Goal: Task Accomplishment & Management: Complete application form

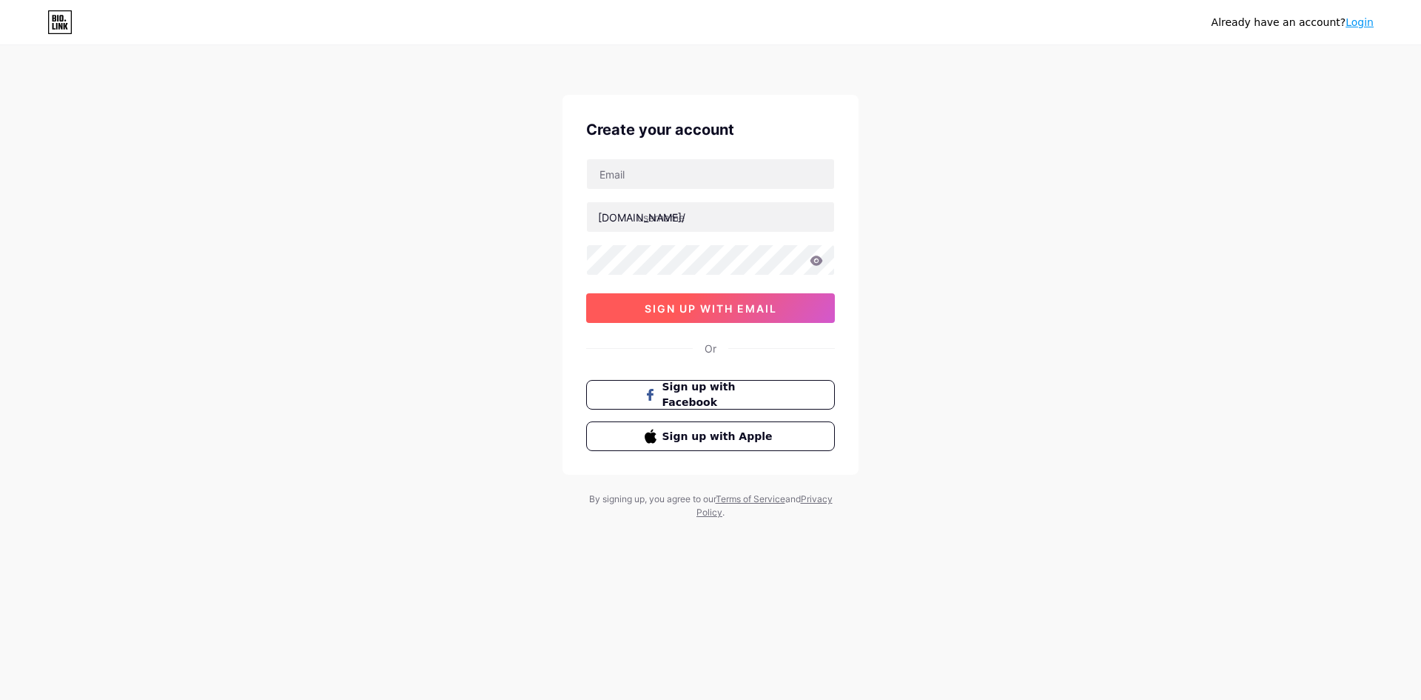
click at [718, 312] on span "sign up with email" at bounding box center [711, 308] width 133 height 13
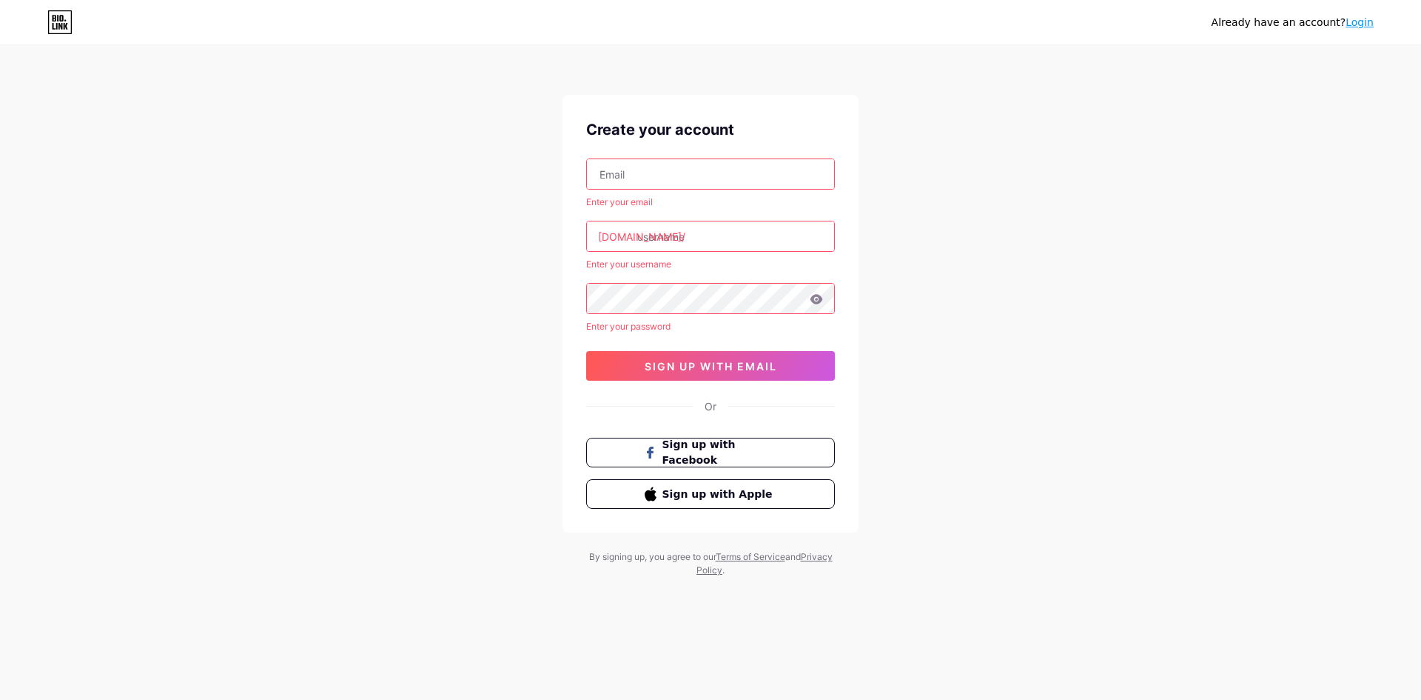
click at [725, 175] on input "text" at bounding box center [710, 174] width 247 height 30
type input "[EMAIL_ADDRESS][DOMAIN_NAME]"
click at [696, 231] on input "text" at bounding box center [710, 236] width 247 height 30
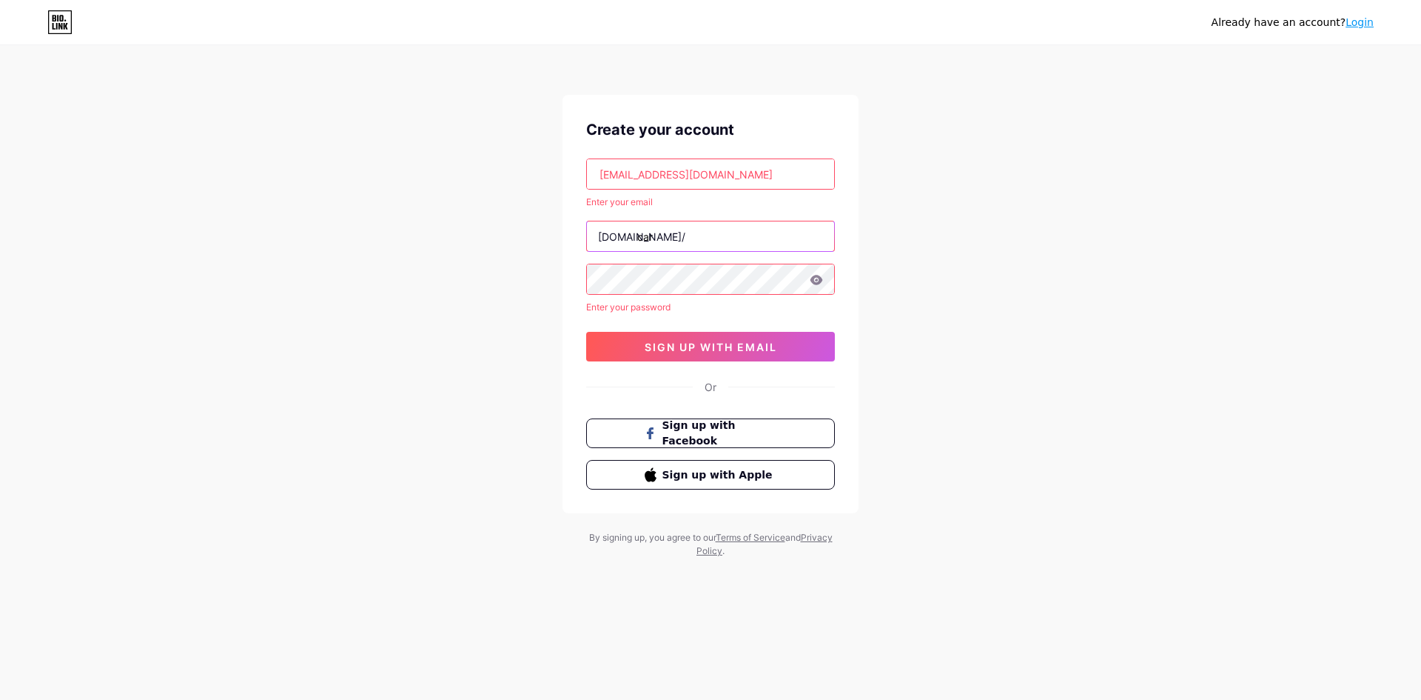
type input "car"
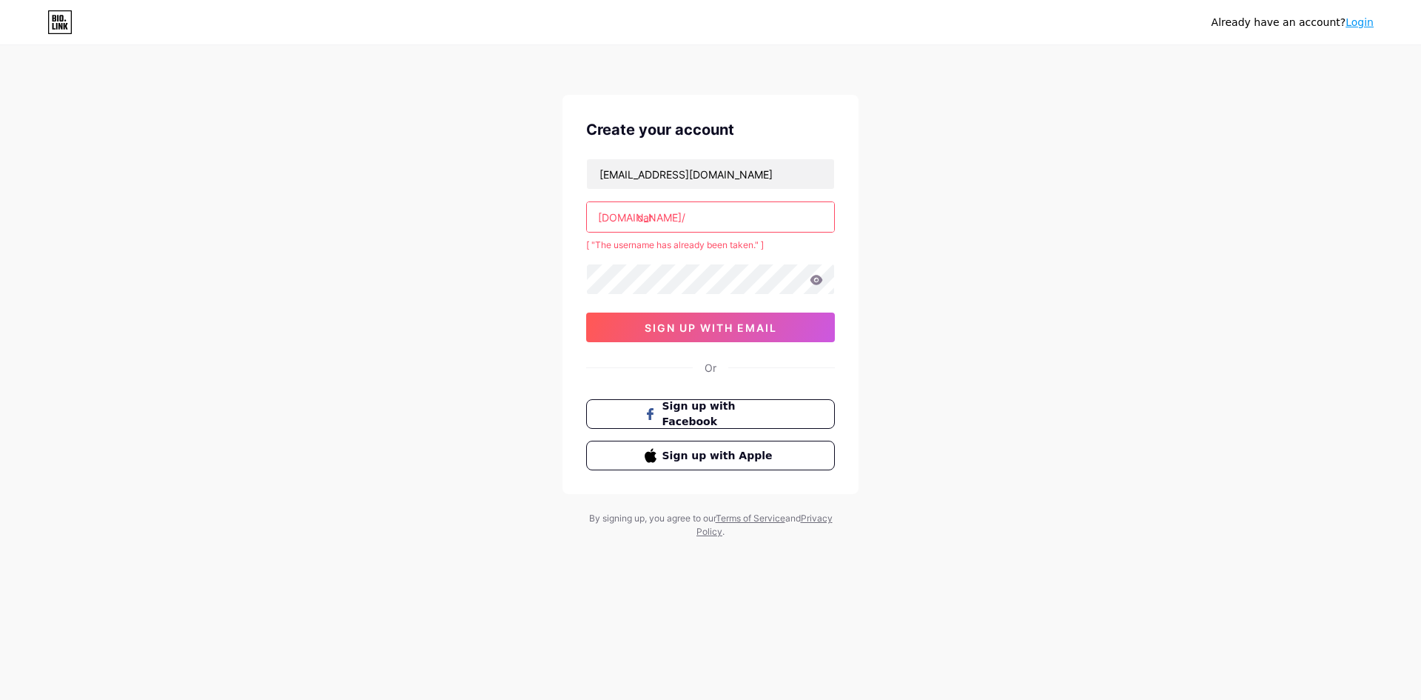
click at [700, 227] on input "car" at bounding box center [710, 217] width 247 height 30
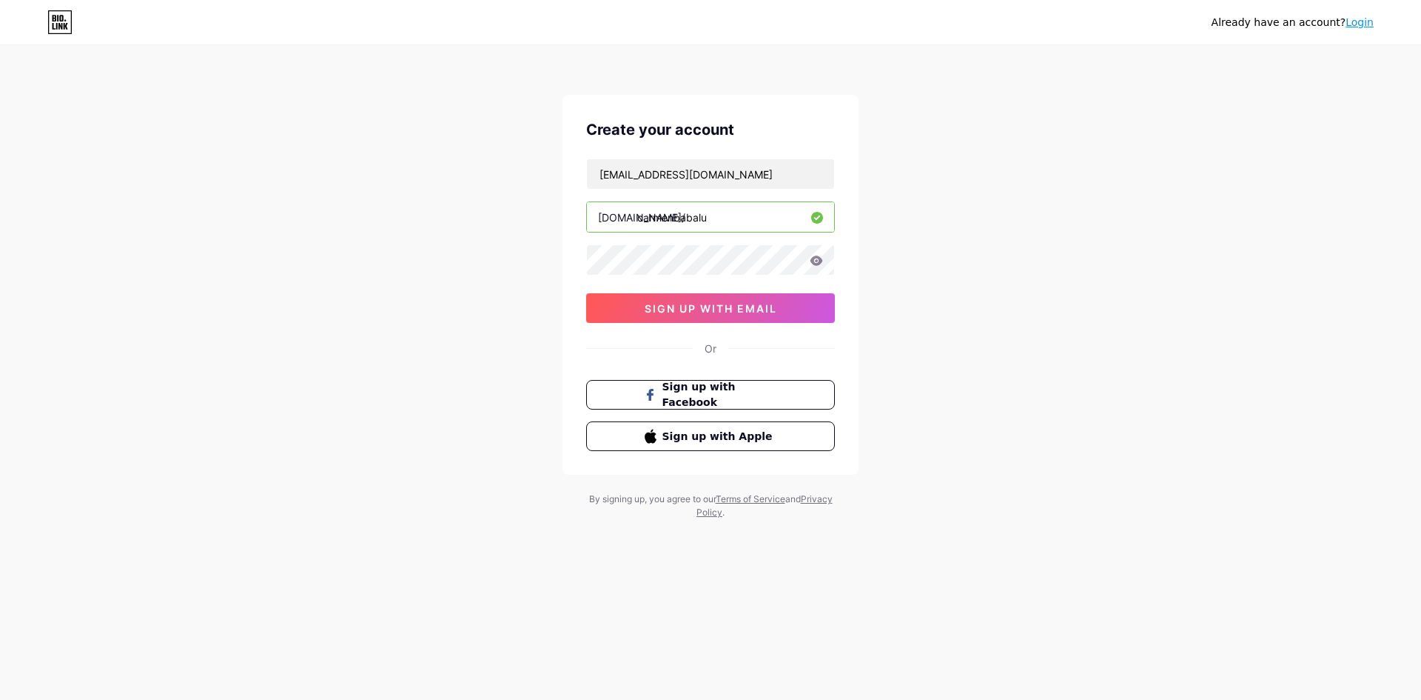
type input "carmenbabalu"
click at [823, 256] on icon at bounding box center [816, 260] width 13 height 10
click at [709, 309] on span "sign up with email" at bounding box center [711, 308] width 133 height 13
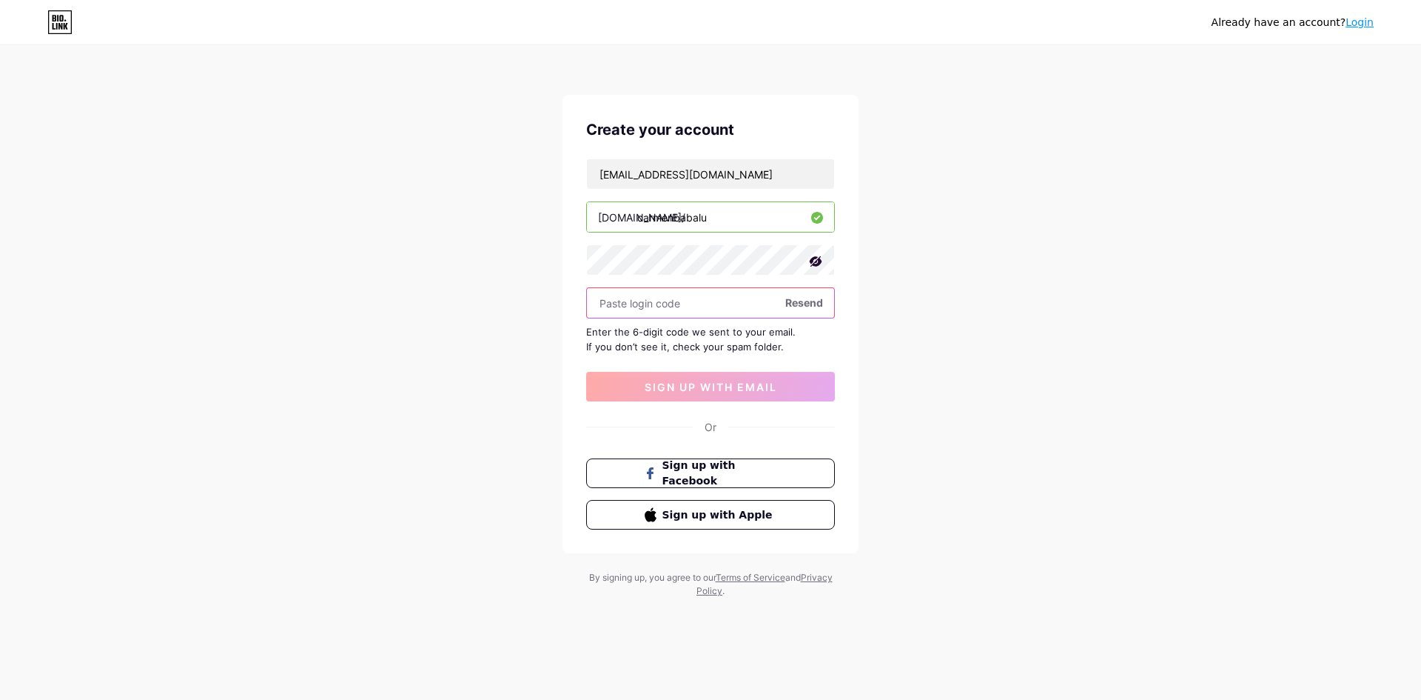
click at [680, 312] on input "text" at bounding box center [710, 303] width 247 height 30
paste input "129727"
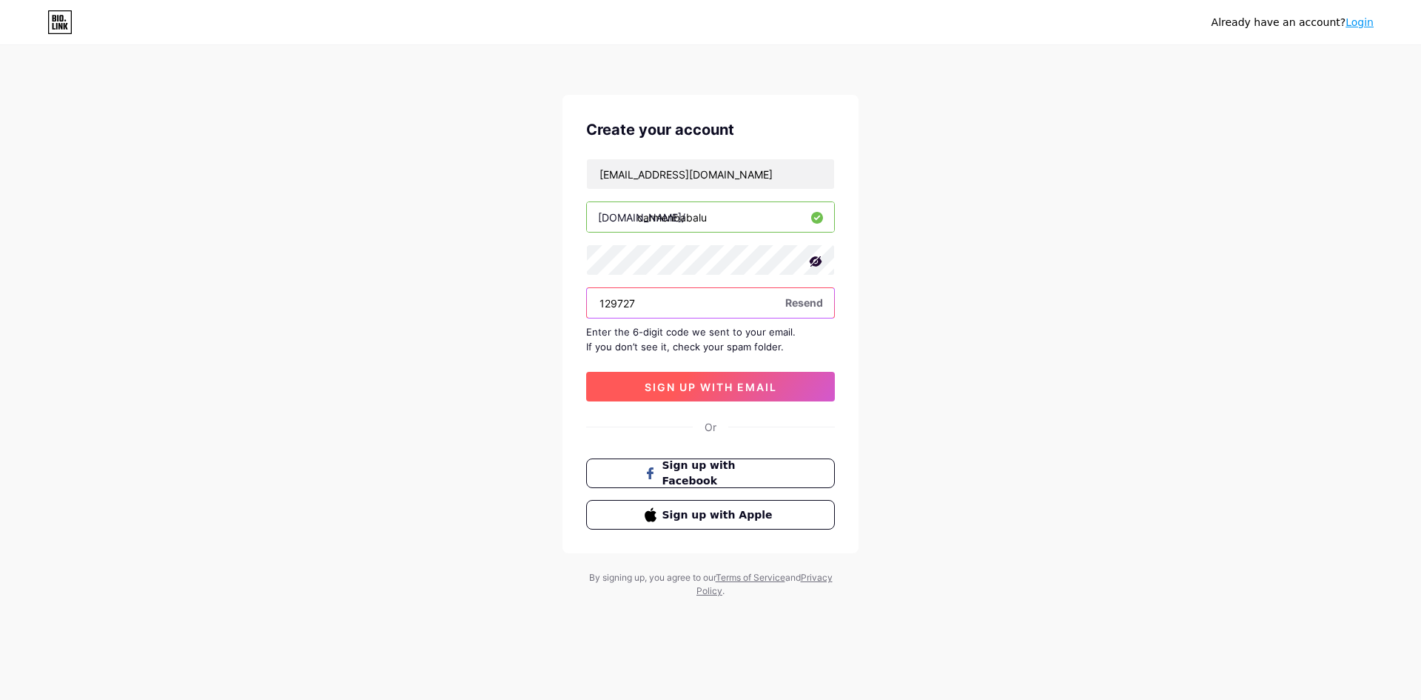
type input "129727"
click at [717, 392] on span "sign up with email" at bounding box center [711, 387] width 133 height 13
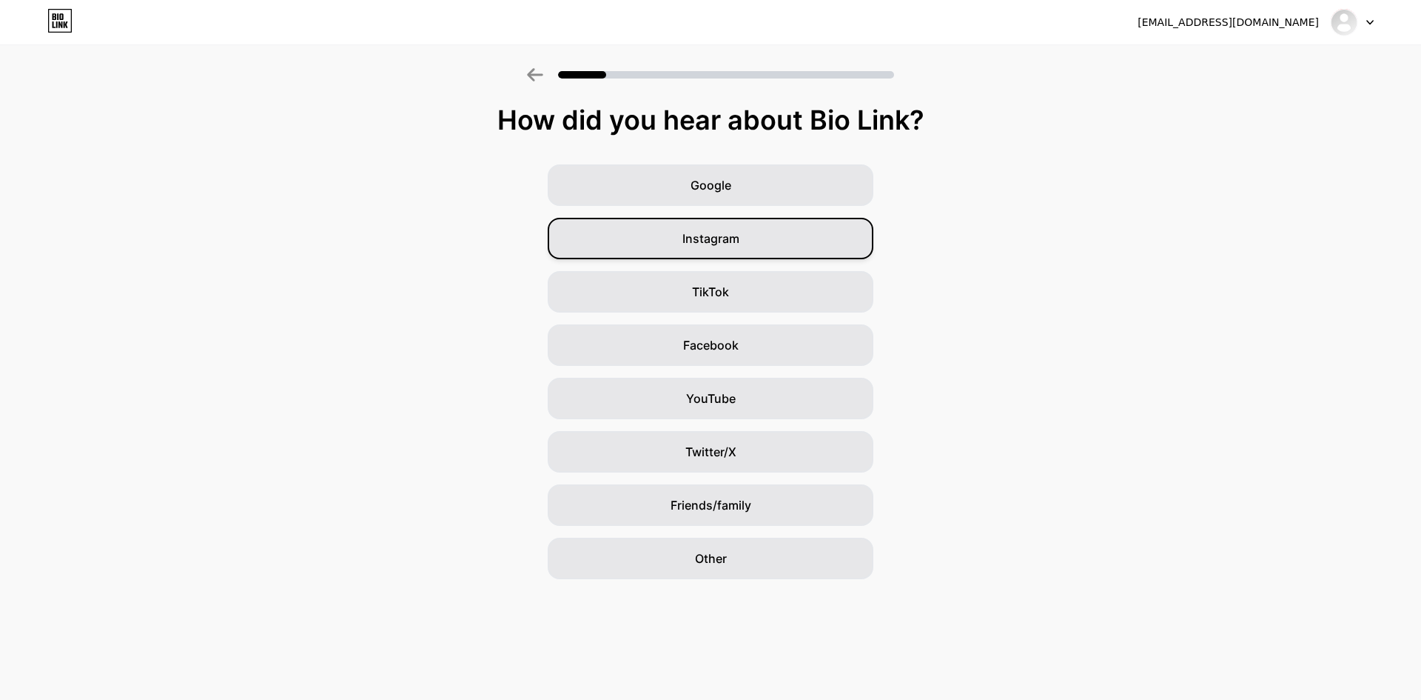
click at [751, 251] on div "Instagram" at bounding box center [711, 238] width 326 height 41
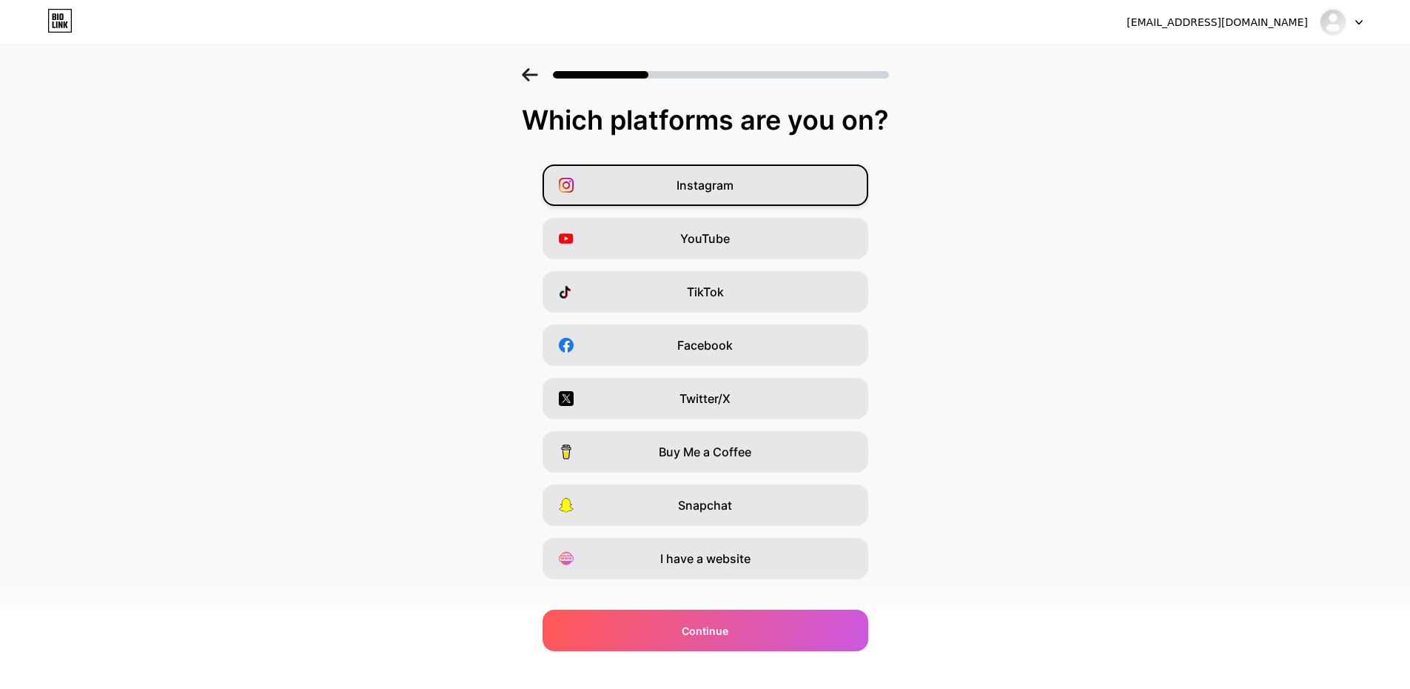
click at [774, 191] on div "Instagram" at bounding box center [706, 184] width 326 height 41
click at [751, 238] on div "YouTube" at bounding box center [706, 238] width 326 height 41
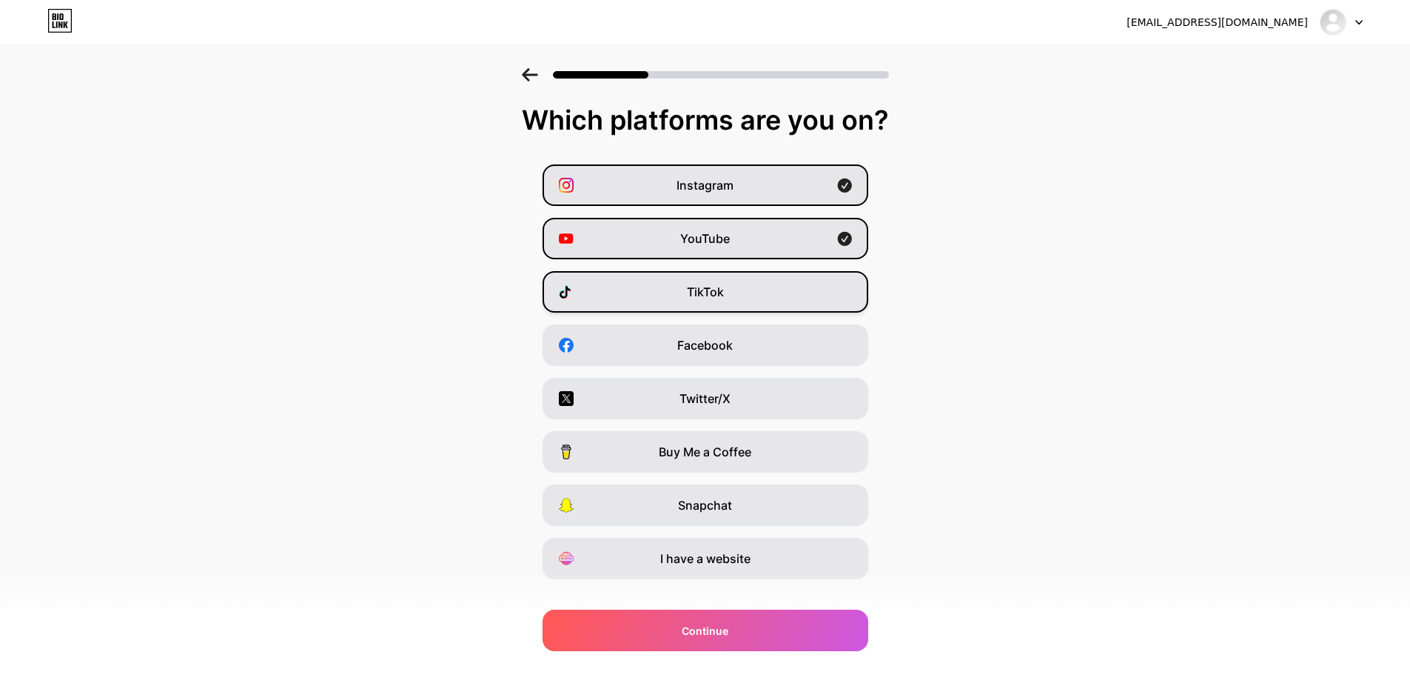
click at [741, 301] on div "TikTok" at bounding box center [706, 291] width 326 height 41
click at [762, 398] on div "Twitter/X" at bounding box center [706, 398] width 326 height 41
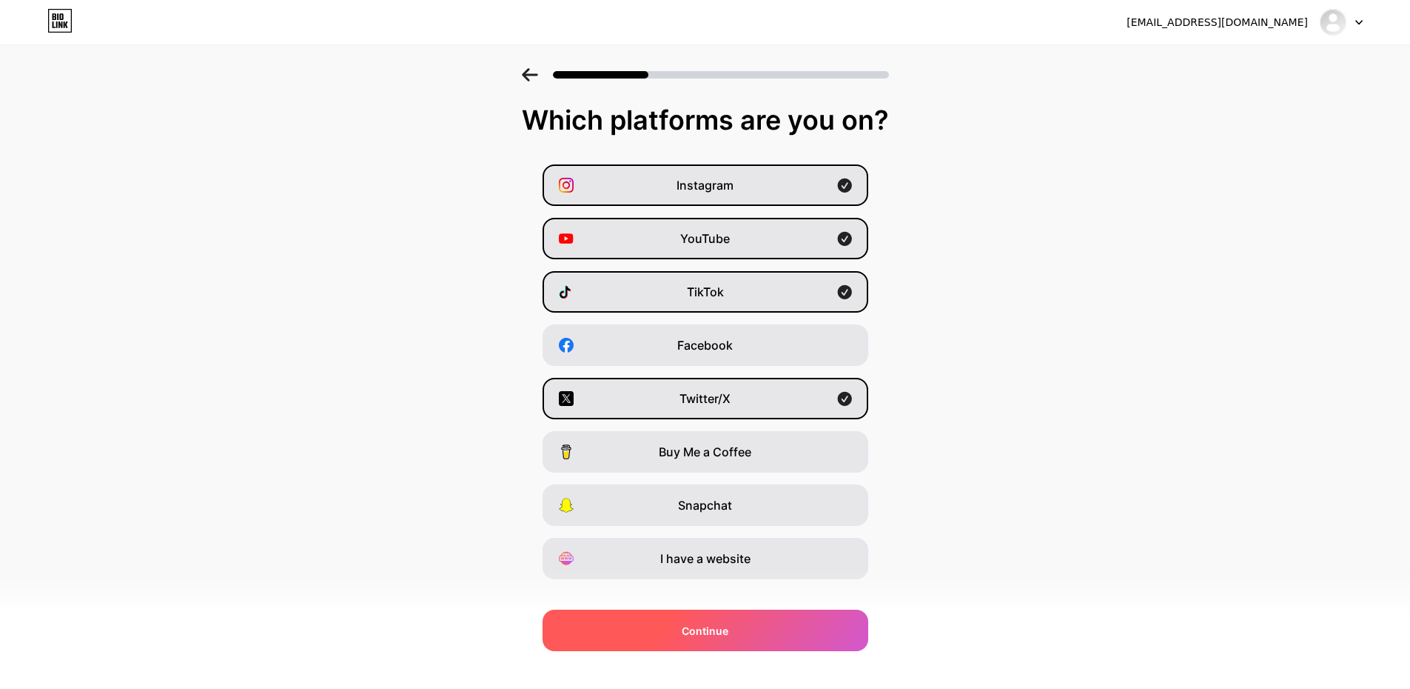
click at [716, 634] on span "Continue" at bounding box center [705, 631] width 47 height 16
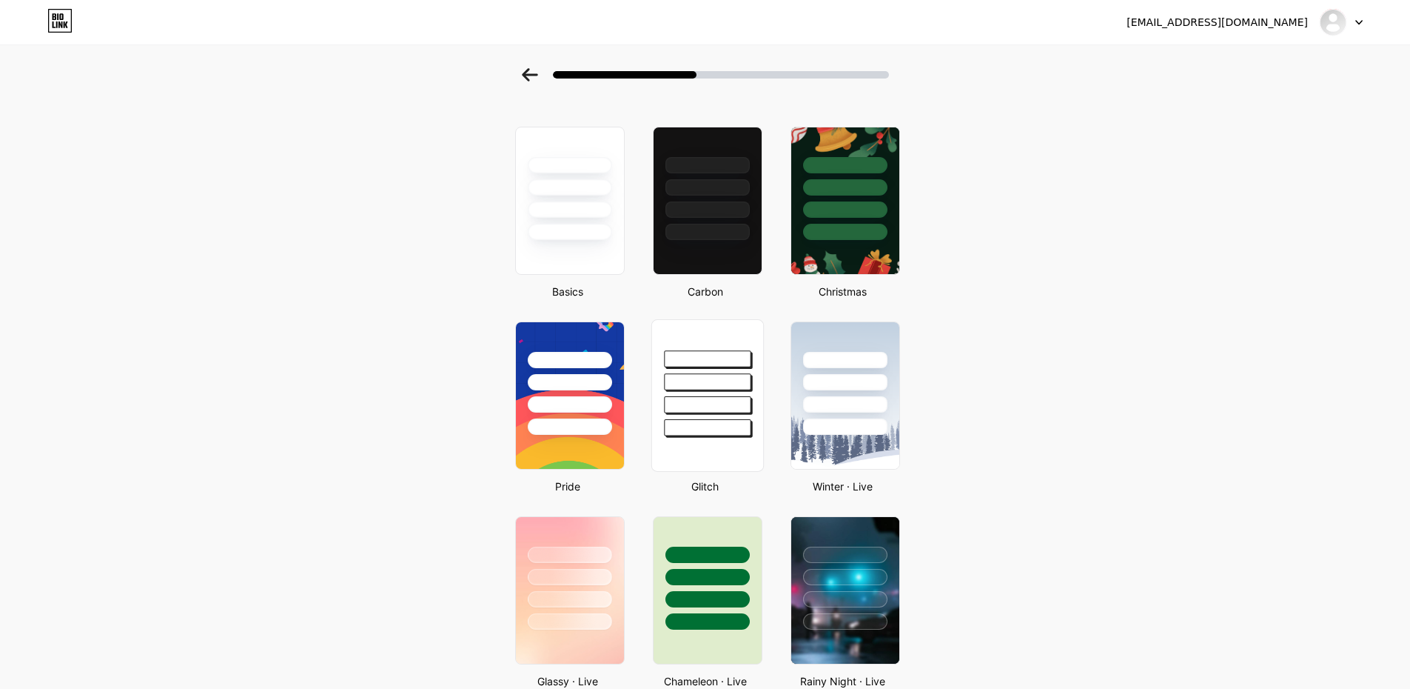
scroll to position [74, 0]
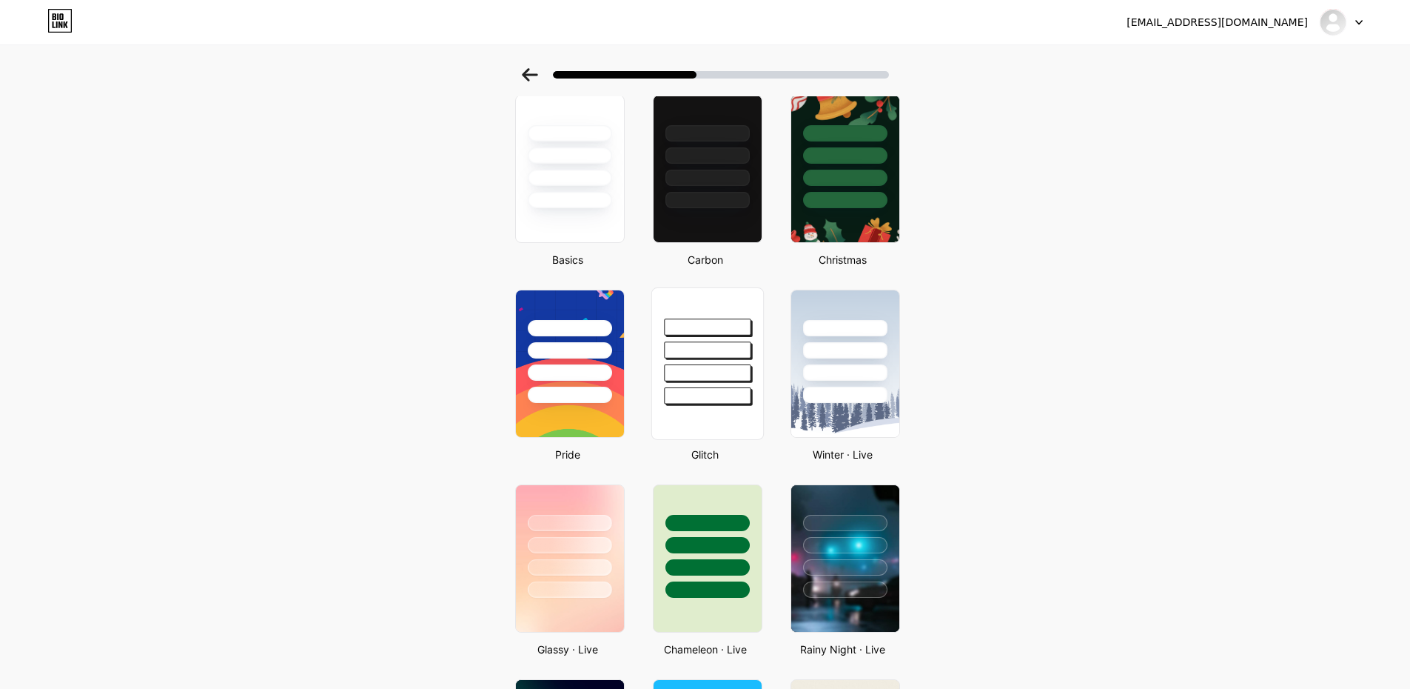
click at [763, 351] on div at bounding box center [707, 346] width 111 height 116
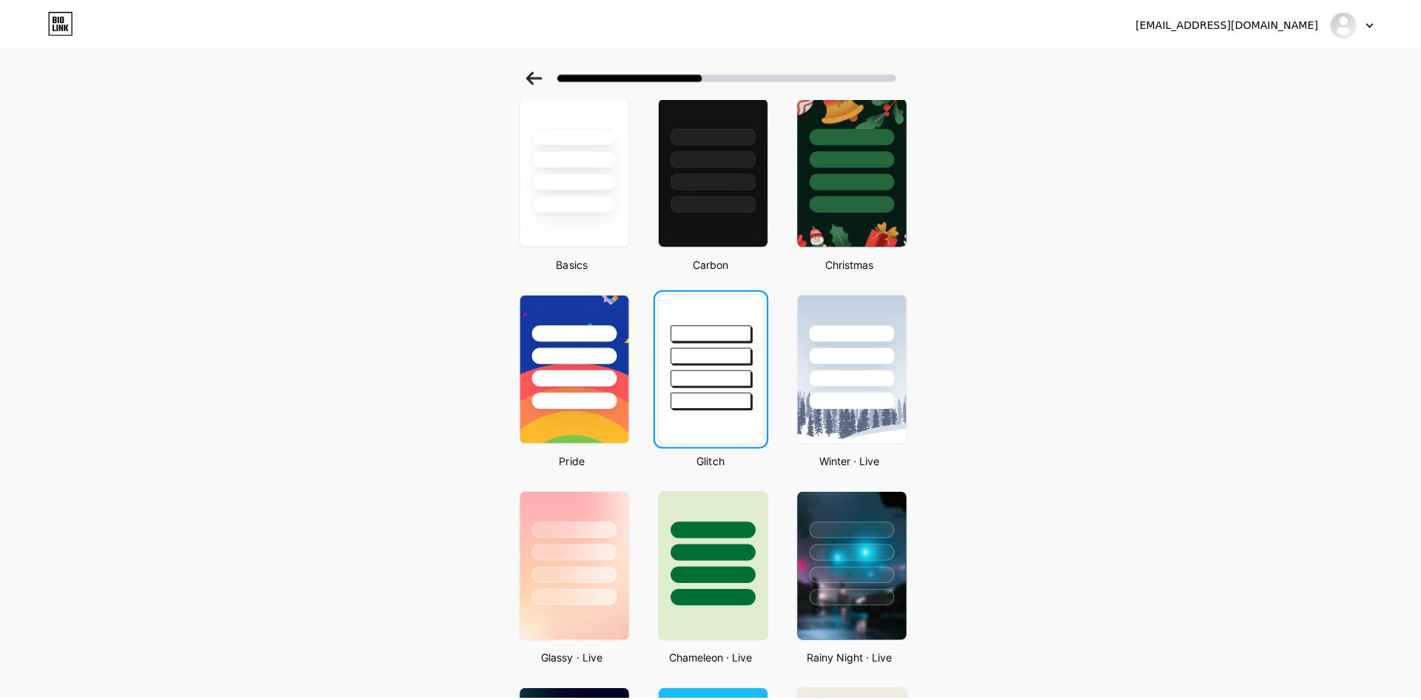
scroll to position [0, 0]
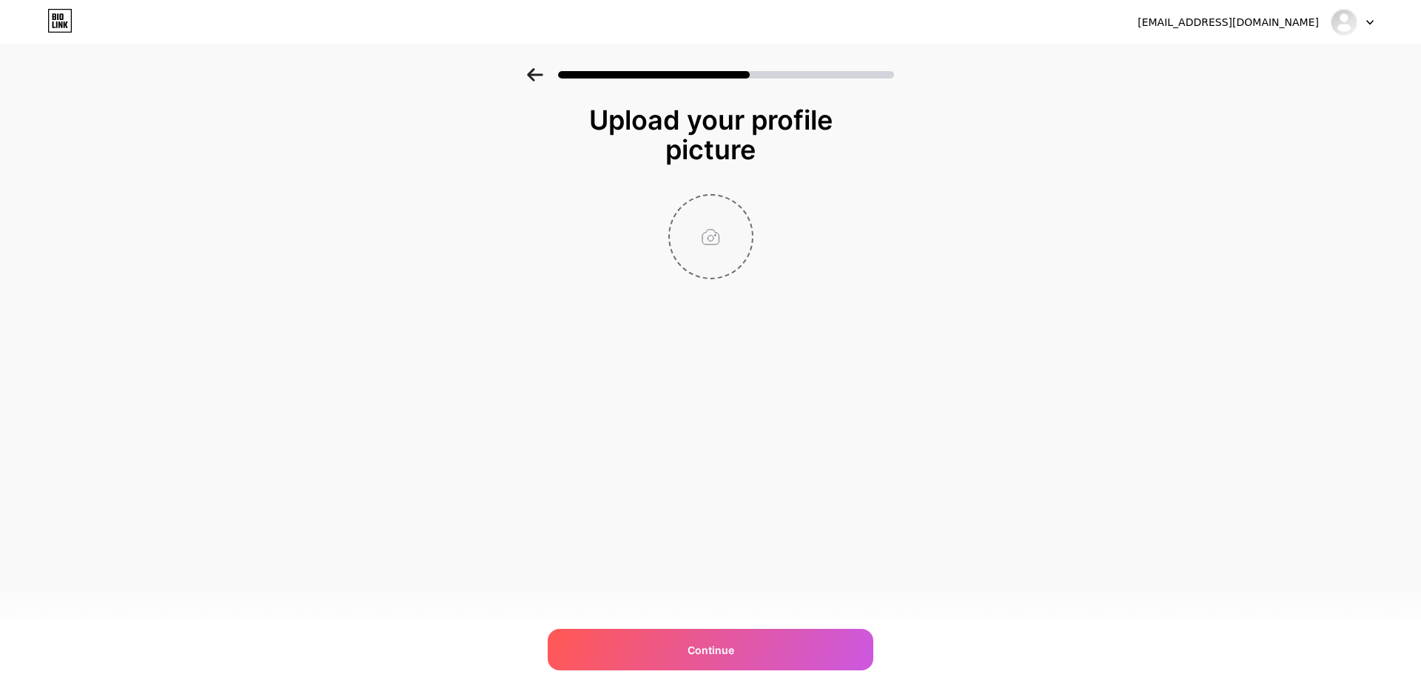
click at [726, 253] on input "file" at bounding box center [711, 236] width 82 height 82
type input "C:\fakepath\Gemini_Generated_Image_6m531i6m531i6m53.png"
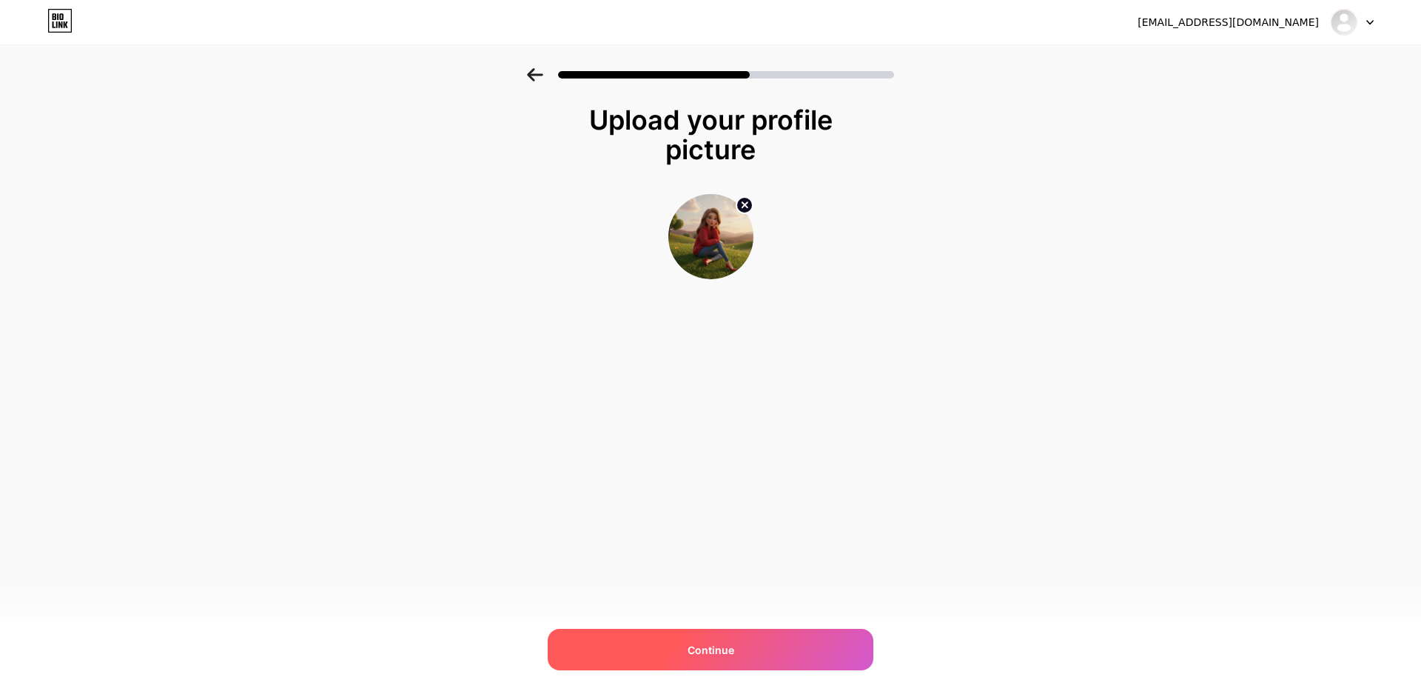
click at [754, 650] on div "Continue" at bounding box center [711, 649] width 326 height 41
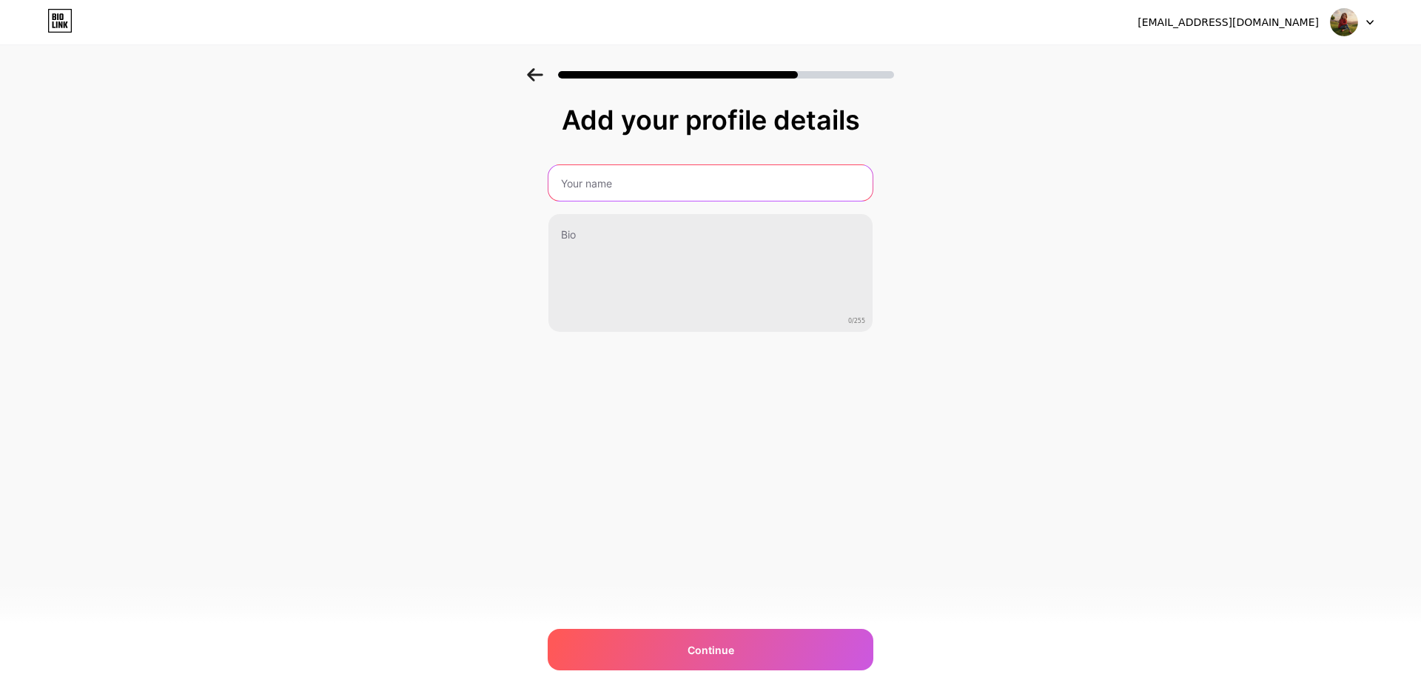
click at [694, 169] on input "text" at bounding box center [711, 183] width 324 height 36
type input "[PERSON_NAME]"
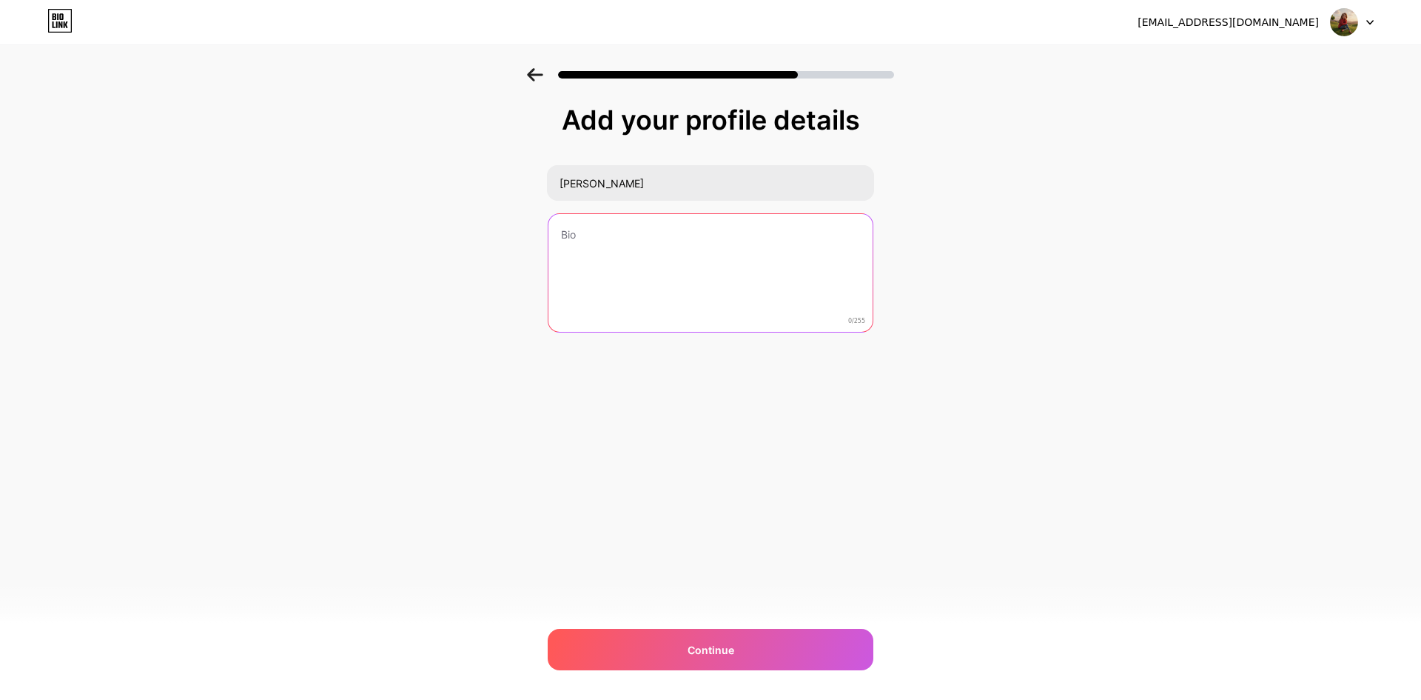
click at [651, 237] on textarea at bounding box center [711, 273] width 324 height 119
paste textarea "[EMAIL_ADDRESS][DOMAIN_NAME]"
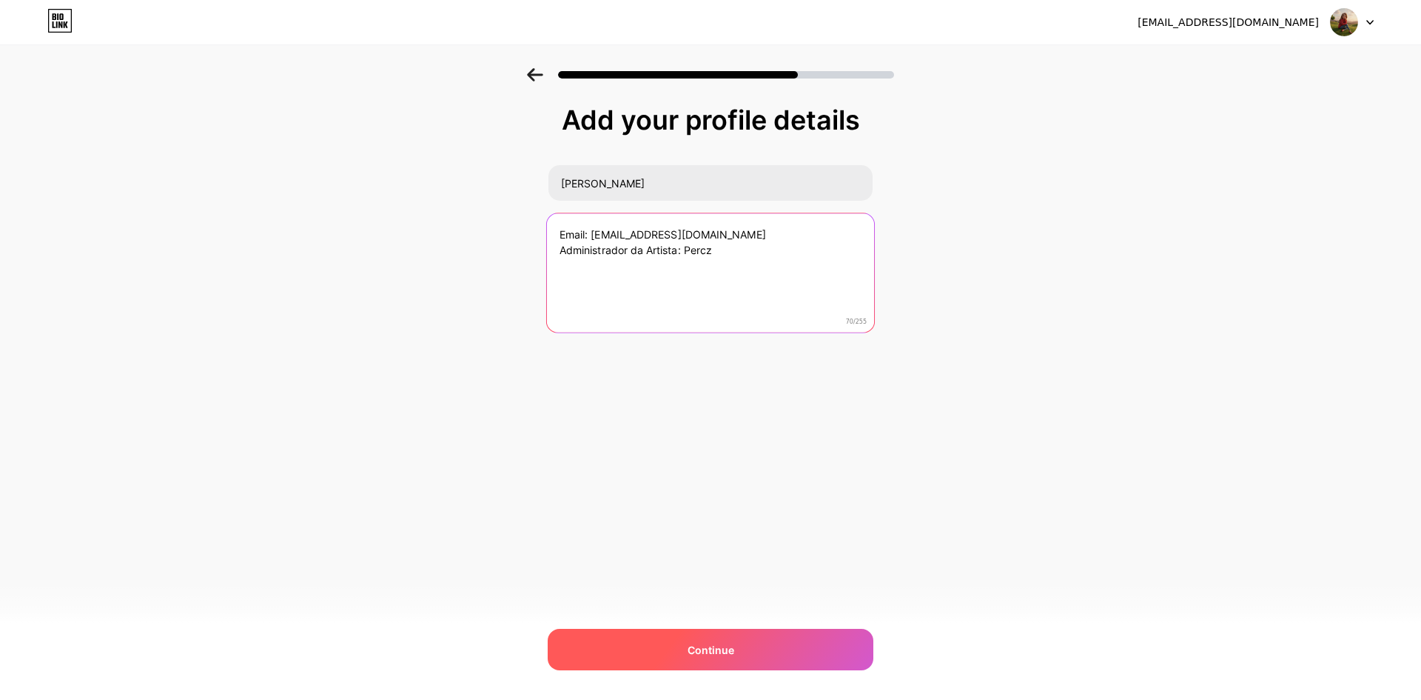
type textarea "Email: [EMAIL_ADDRESS][DOMAIN_NAME] Administrador da Artista: Percz"
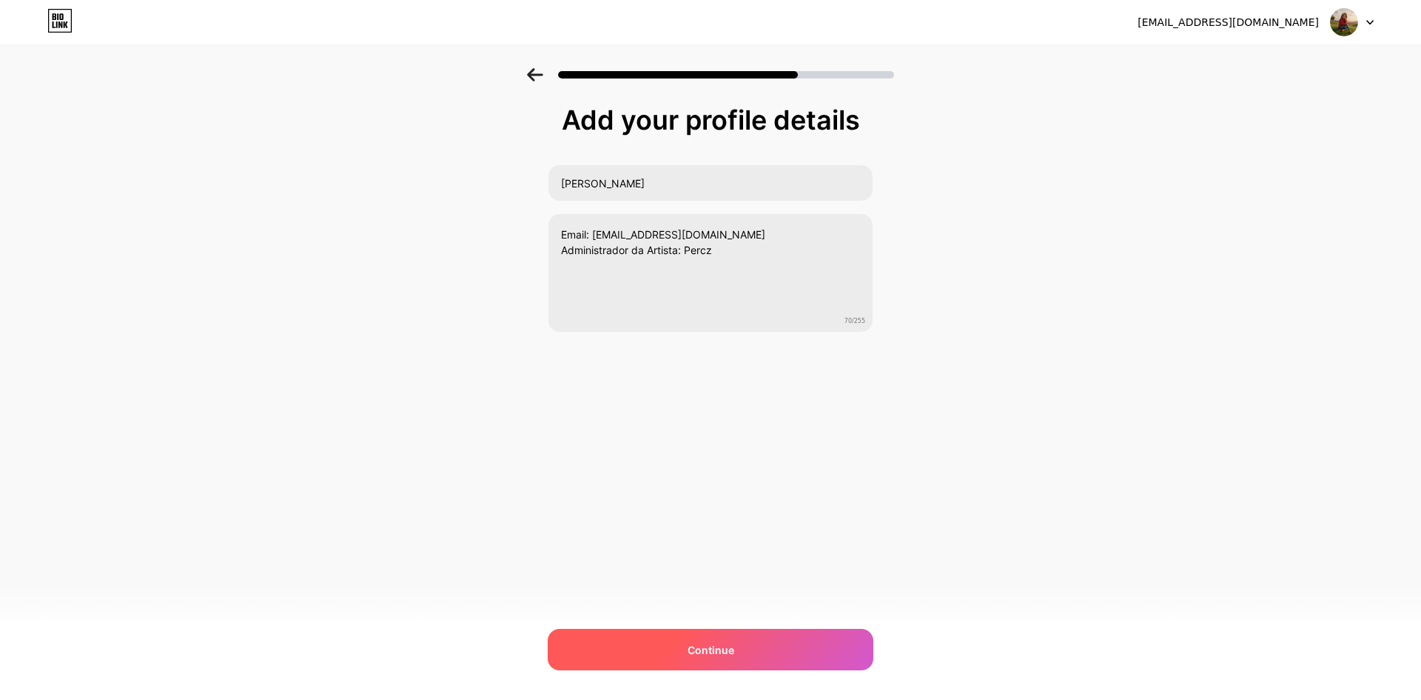
click at [715, 645] on span "Continue" at bounding box center [711, 650] width 47 height 16
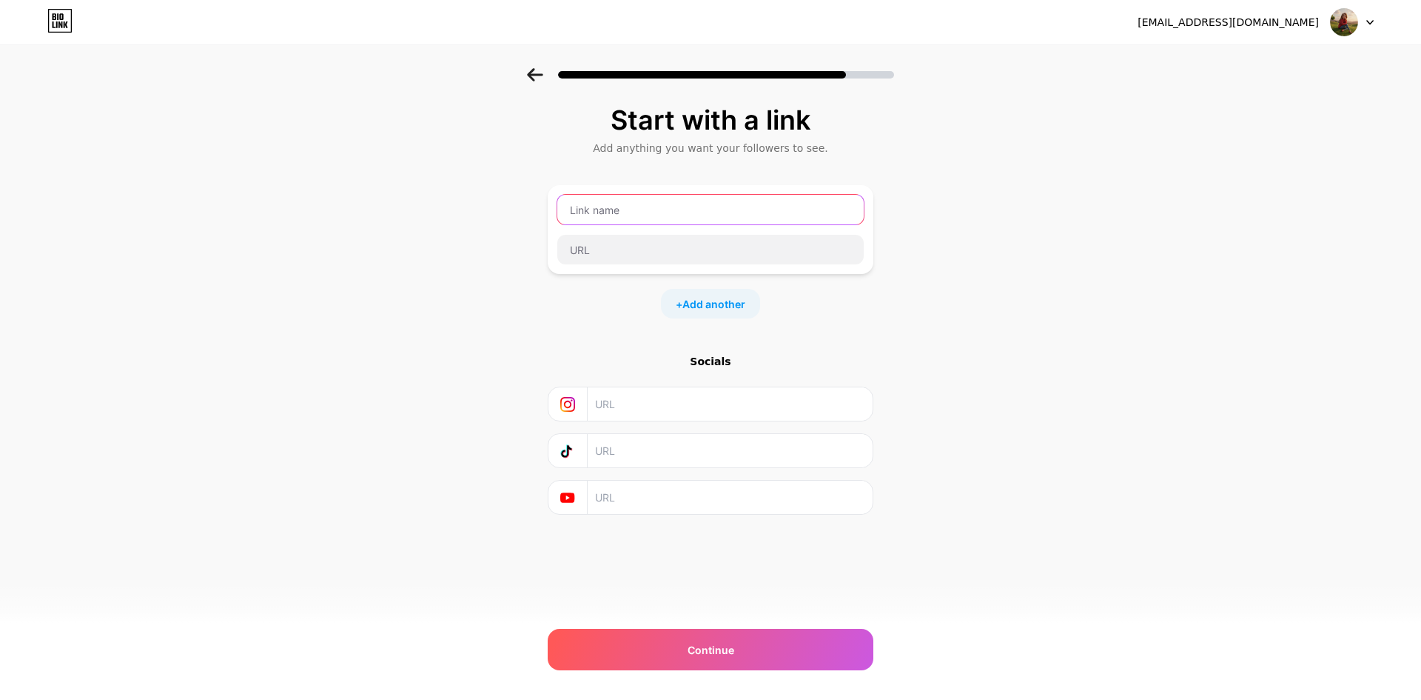
click at [721, 207] on input "text" at bounding box center [710, 210] width 307 height 30
click at [728, 235] on input "text" at bounding box center [710, 250] width 307 height 30
click at [743, 198] on input "text" at bounding box center [710, 210] width 307 height 30
type input "[PERSON_NAME]"
click at [677, 252] on input "text" at bounding box center [710, 250] width 307 height 30
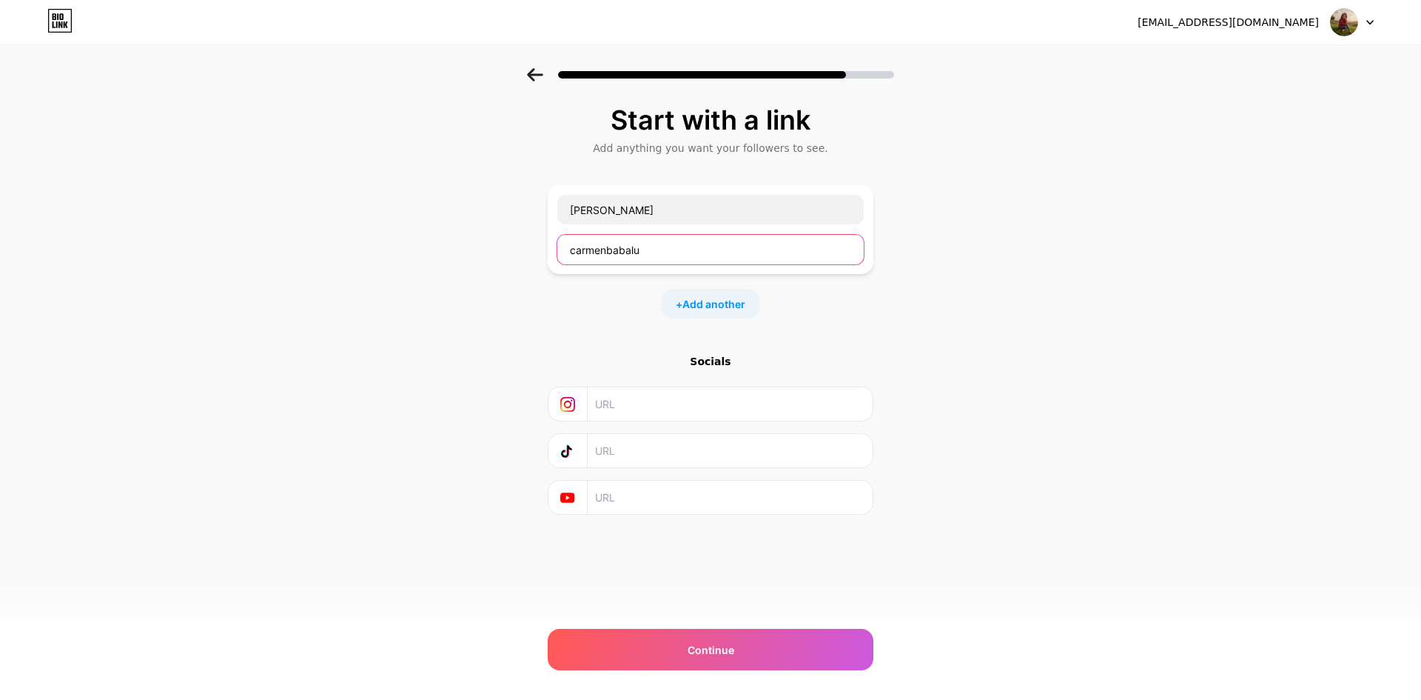
type input "carmenbabalu"
click at [668, 412] on input "text" at bounding box center [729, 403] width 269 height 33
click at [663, 410] on input "text" at bounding box center [729, 403] width 269 height 33
paste input "[URL][DOMAIN_NAME]"
type input "[URL][DOMAIN_NAME]"
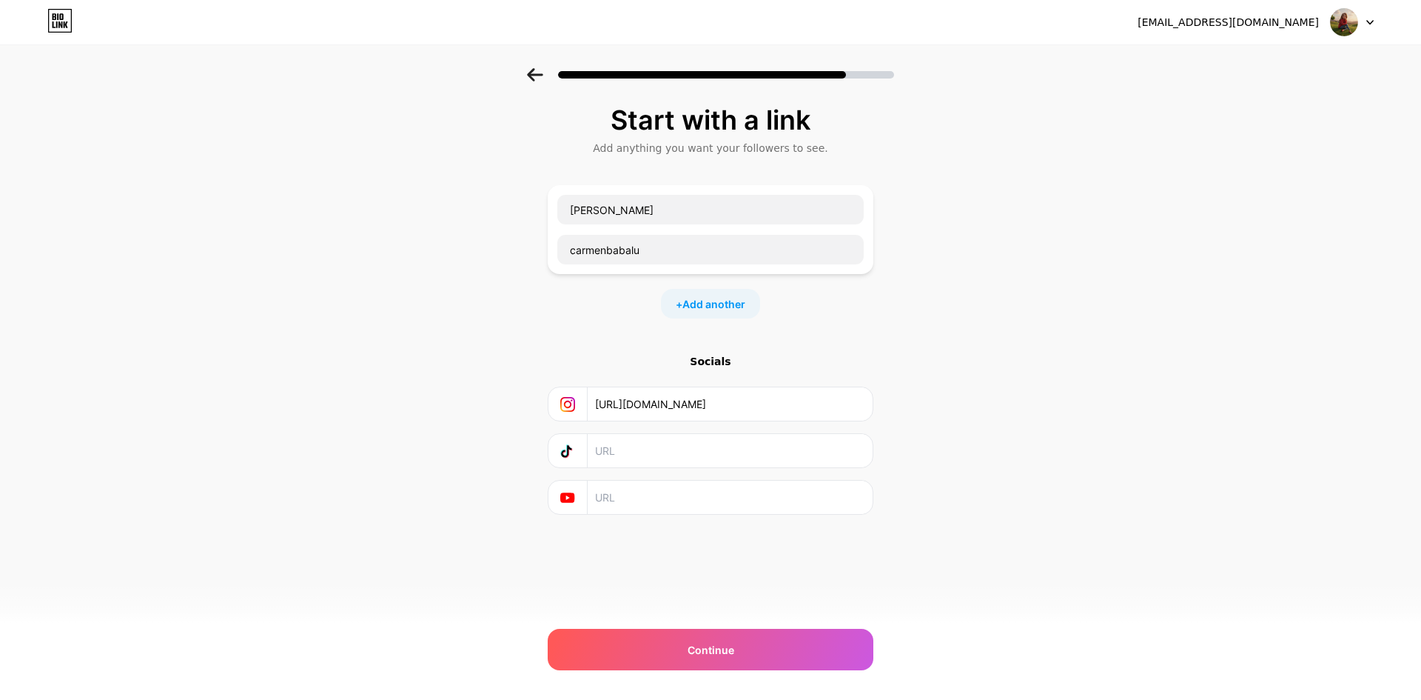
click at [656, 451] on input "text" at bounding box center [729, 450] width 269 height 33
paste input "[URL][DOMAIN_NAME]"
type input "[URL][DOMAIN_NAME]"
click at [647, 495] on input "text" at bounding box center [729, 496] width 269 height 33
paste input "[URL][DOMAIN_NAME]"
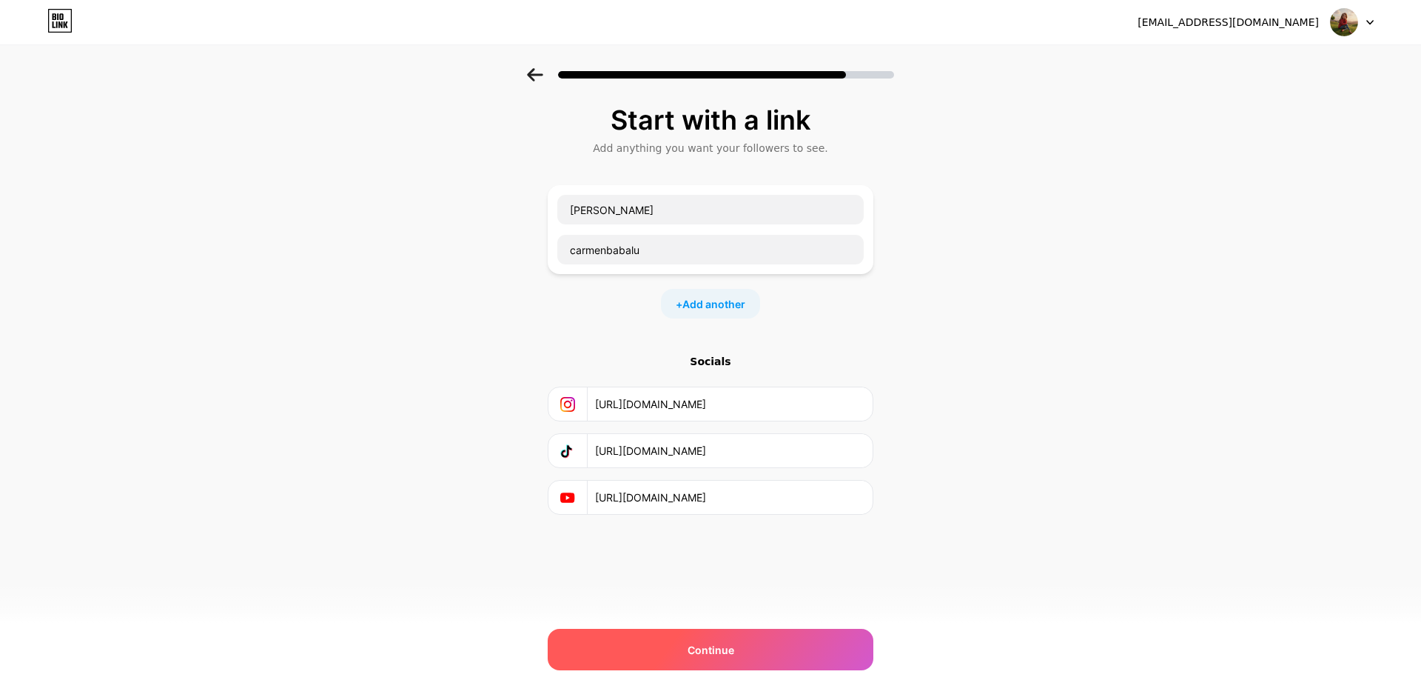
type input "[URL][DOMAIN_NAME]"
click at [793, 652] on div "Continue" at bounding box center [711, 649] width 326 height 41
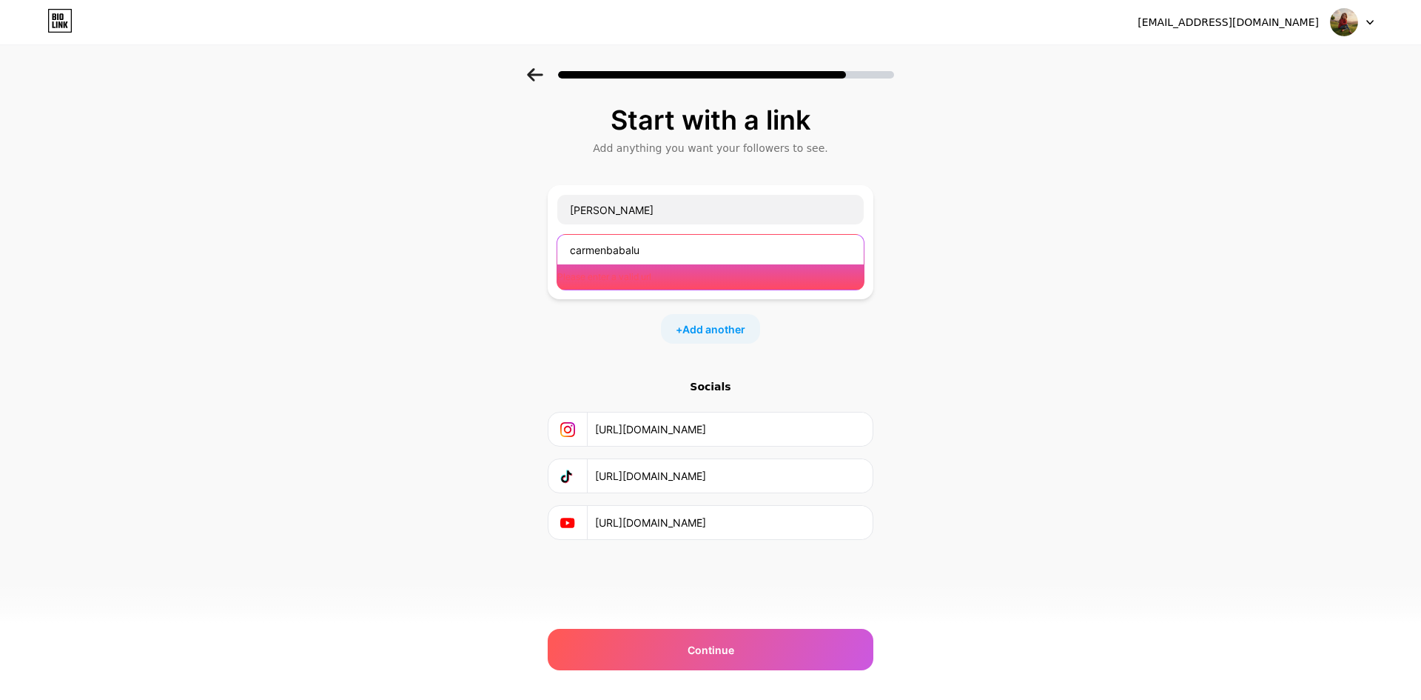
click at [674, 255] on input "carmenbabalu" at bounding box center [710, 250] width 307 height 30
click at [671, 251] on input "carmenbabalu" at bounding box center [710, 250] width 307 height 30
click at [570, 249] on input "carmenbabalu" at bounding box center [710, 250] width 307 height 30
drag, startPoint x: 660, startPoint y: 249, endPoint x: 436, endPoint y: 209, distance: 227.3
click at [454, 218] on div "Start with a link Add anything you want your followers to see. [PERSON_NAME] Pl…" at bounding box center [710, 341] width 1421 height 546
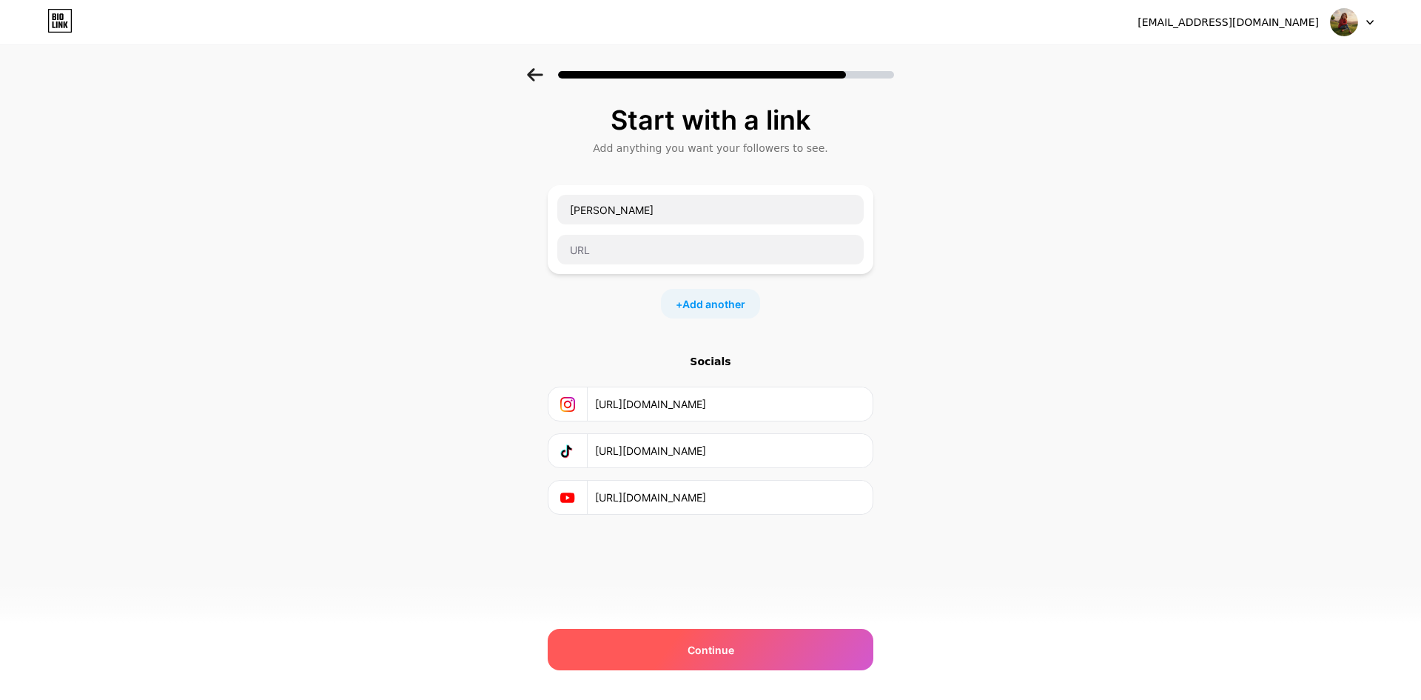
click at [772, 654] on div "Continue" at bounding box center [711, 649] width 326 height 41
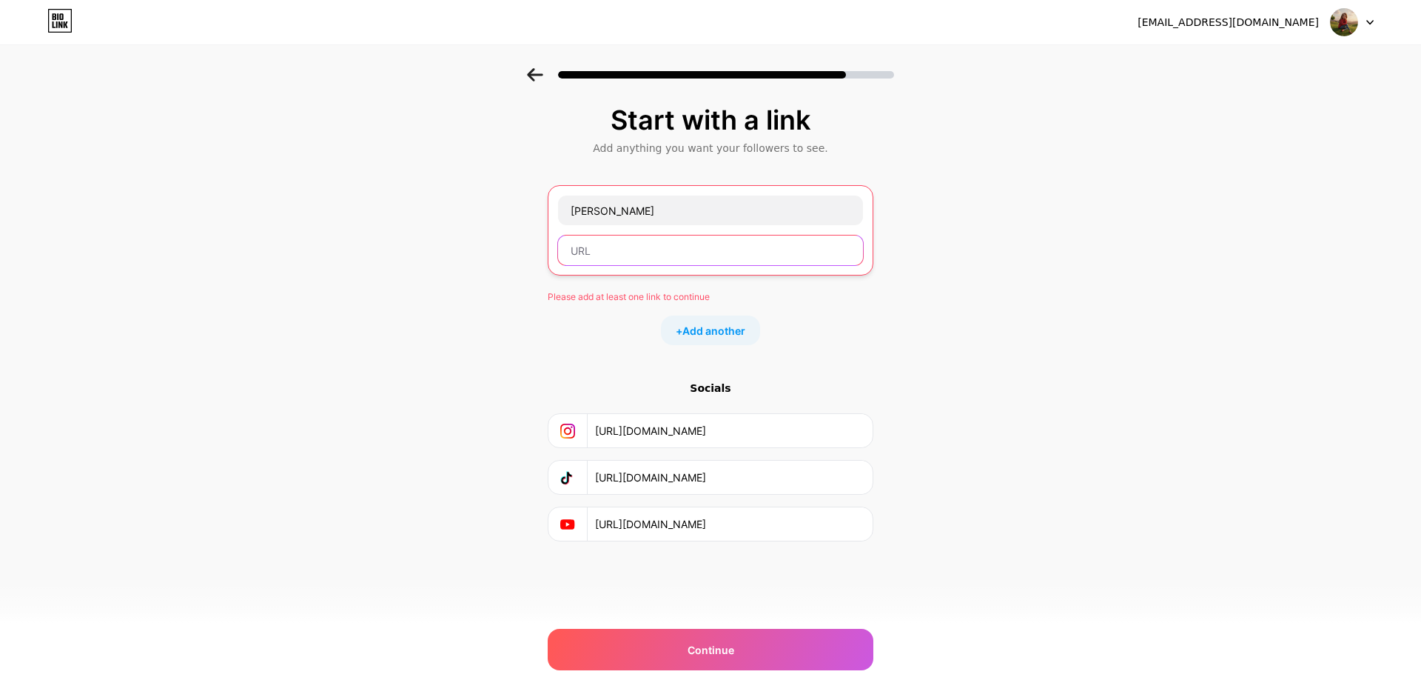
click at [697, 260] on input "text" at bounding box center [710, 250] width 305 height 30
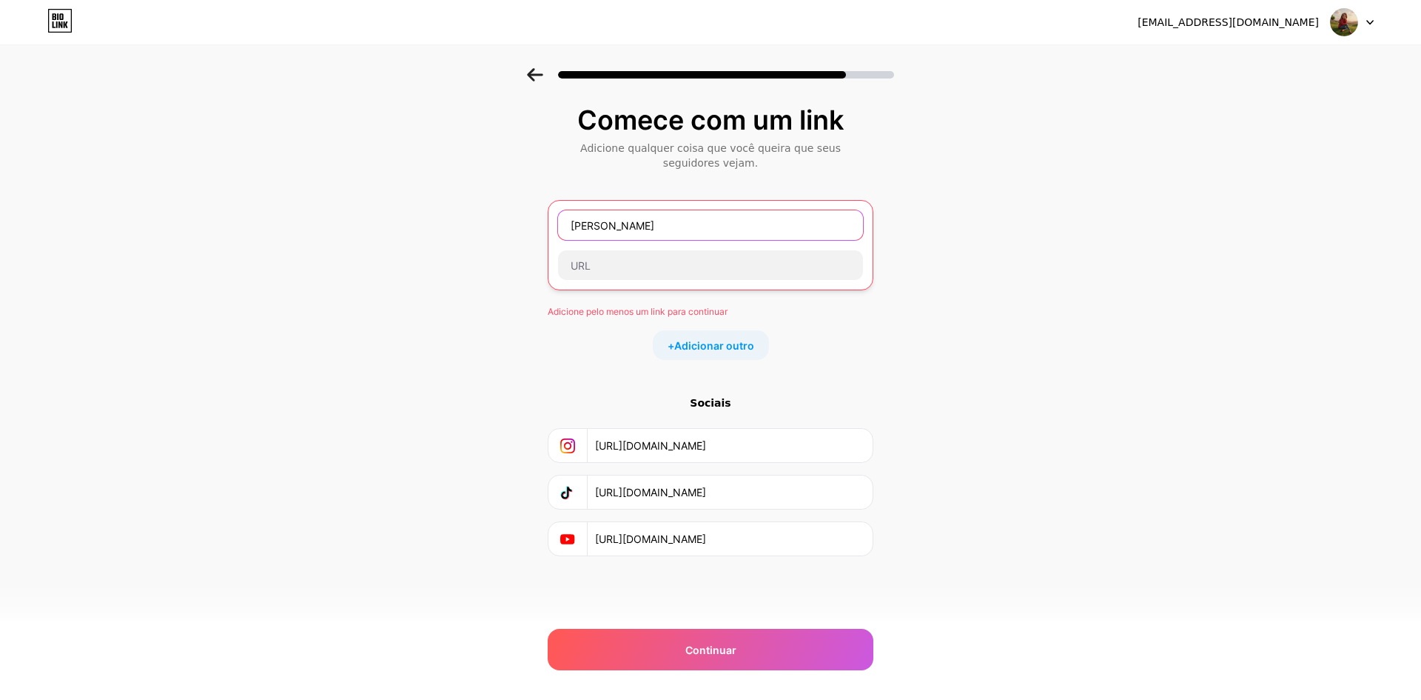
drag, startPoint x: 716, startPoint y: 229, endPoint x: 484, endPoint y: 195, distance: 234.2
click at [494, 197] on div "Comece com um link Adicione qualquer coisa que você queira que seus seguidores …" at bounding box center [710, 349] width 1421 height 562
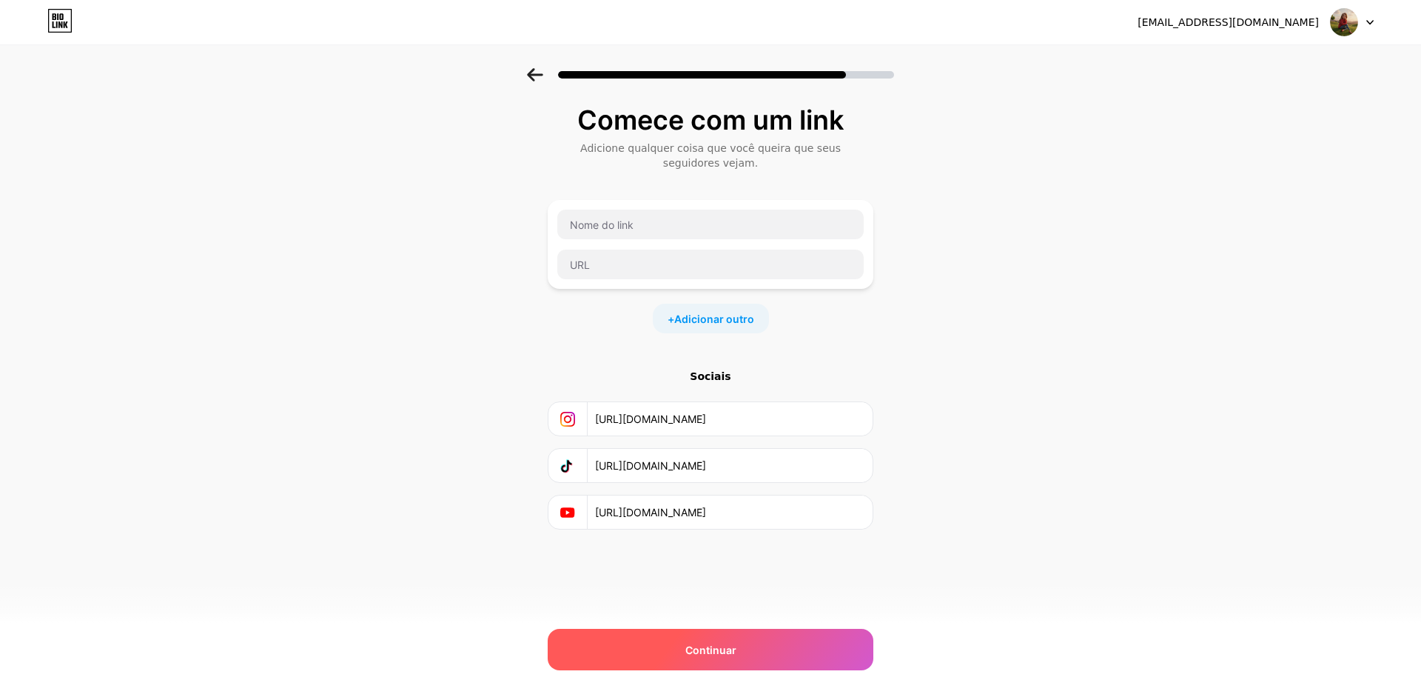
click at [746, 649] on div "Continuar" at bounding box center [711, 649] width 326 height 41
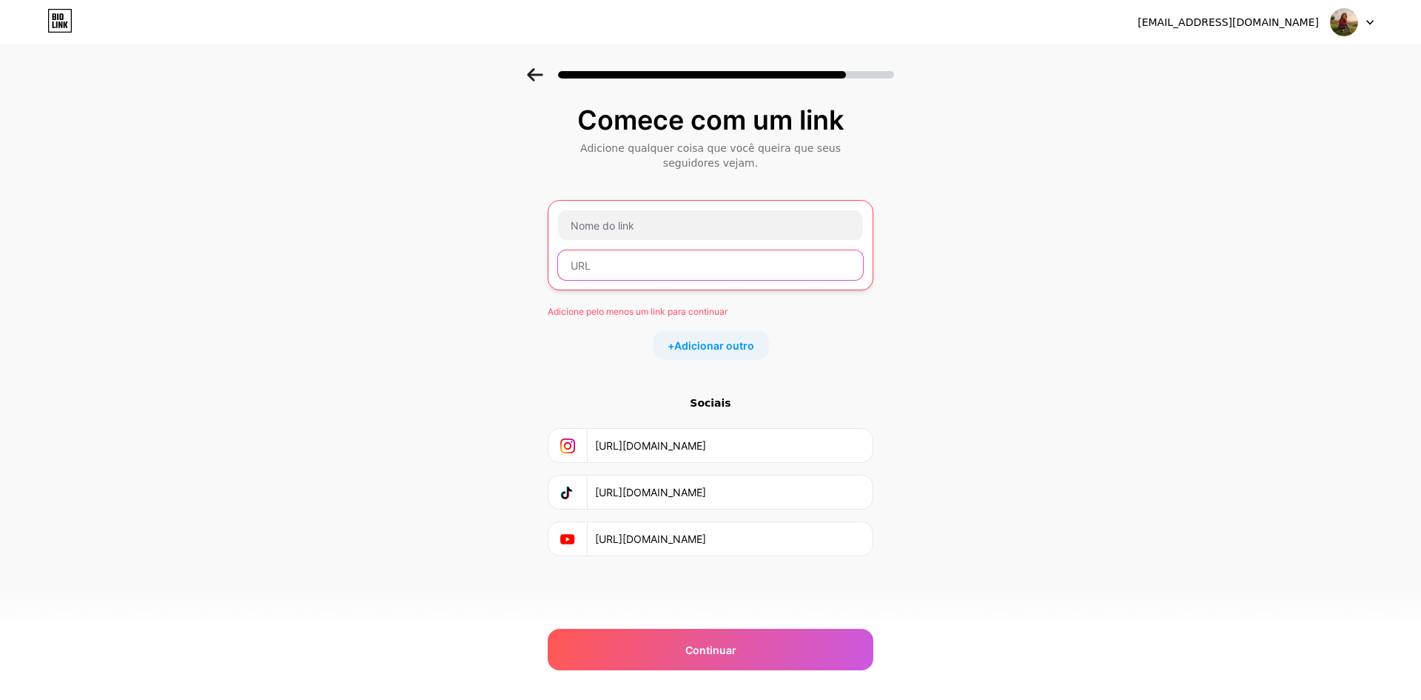
click at [687, 273] on input "text" at bounding box center [710, 265] width 305 height 30
click at [648, 271] on input "text" at bounding box center [710, 265] width 305 height 30
paste input "[URL][DOMAIN_NAME]"
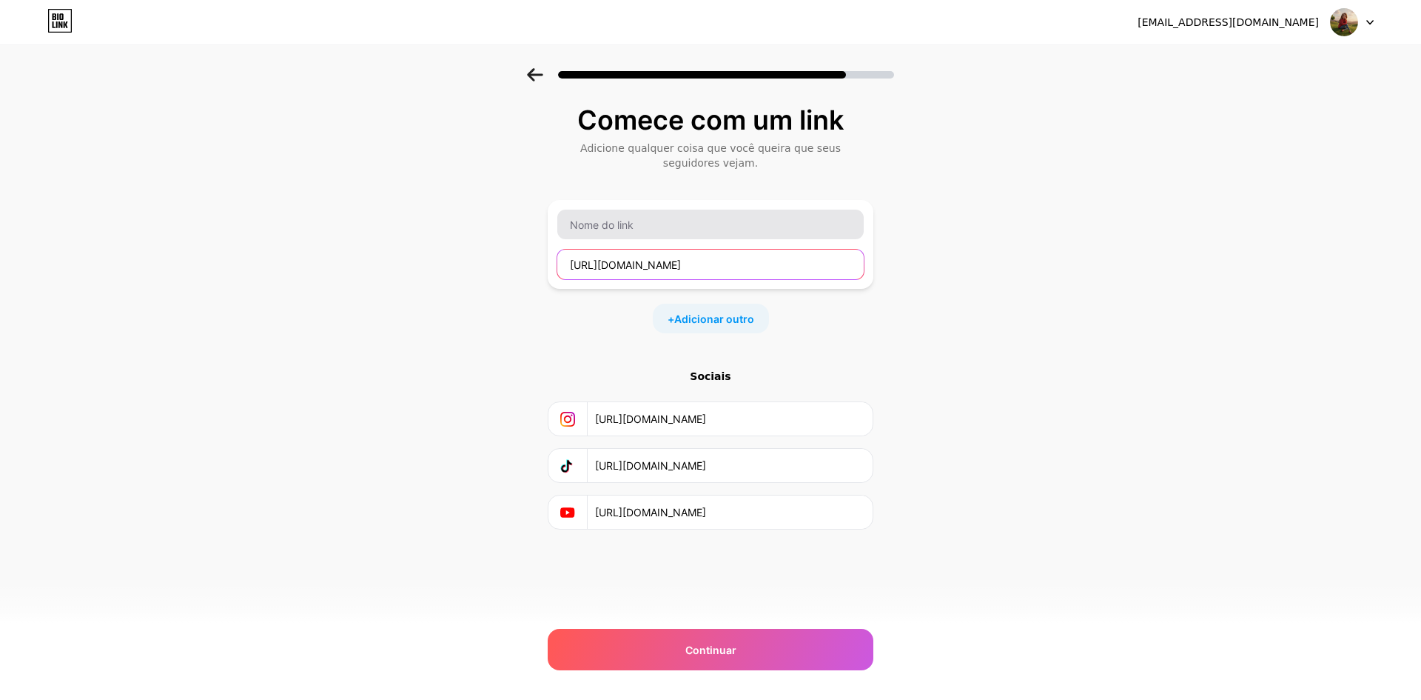
type input "[URL][DOMAIN_NAME]"
click at [715, 230] on input "text" at bounding box center [710, 225] width 307 height 30
type input "R"
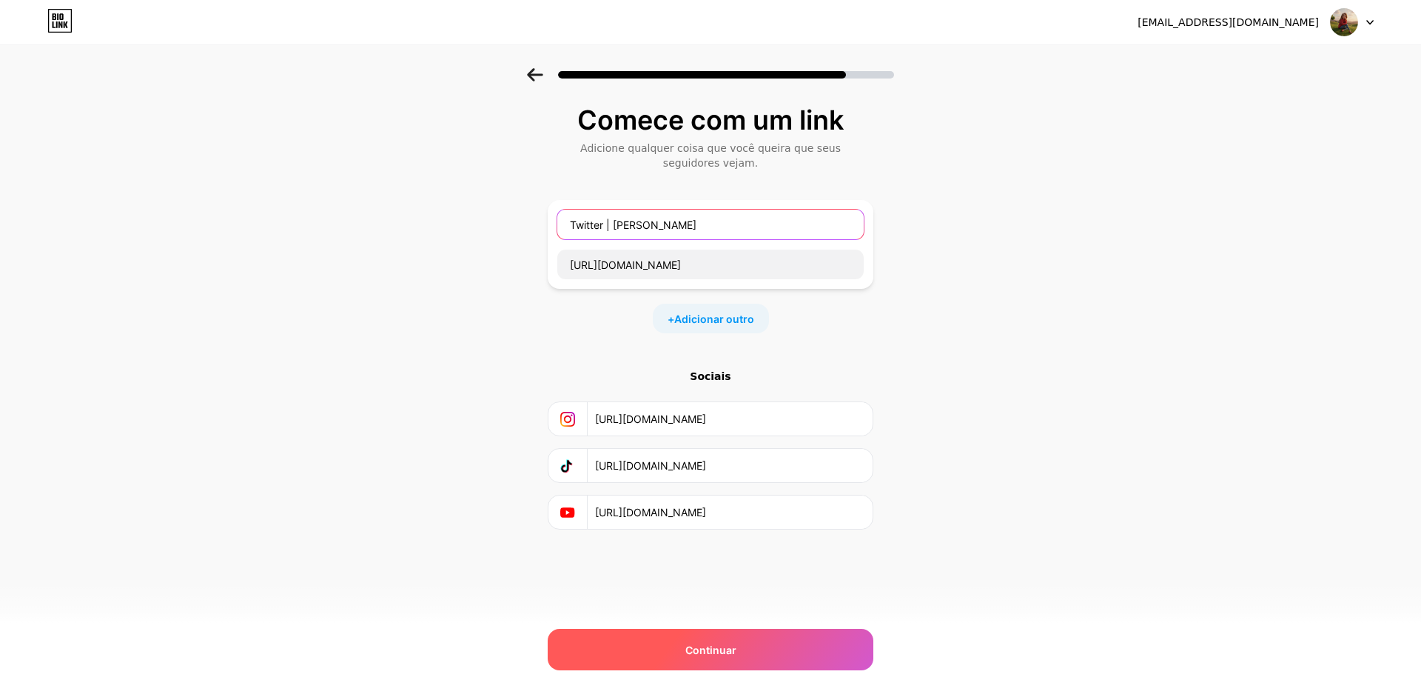
type input "Twitter | [PERSON_NAME]"
click at [718, 654] on font "Continuar" at bounding box center [711, 649] width 51 height 13
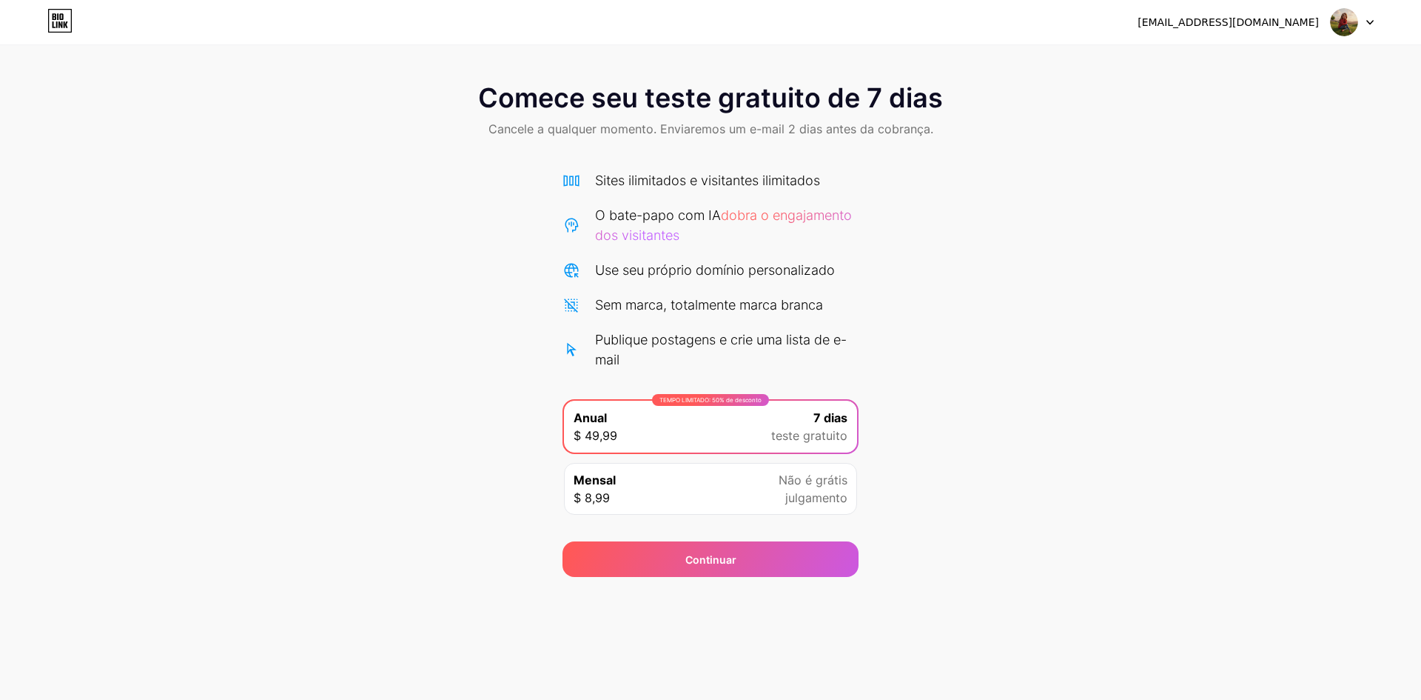
drag, startPoint x: 1370, startPoint y: 33, endPoint x: 1355, endPoint y: 22, distance: 18.1
click at [1364, 27] on div at bounding box center [1352, 22] width 43 height 27
click at [1354, 22] on img at bounding box center [1344, 22] width 28 height 28
click at [793, 553] on div "Continuar" at bounding box center [711, 559] width 296 height 36
